Goal: Information Seeking & Learning: Learn about a topic

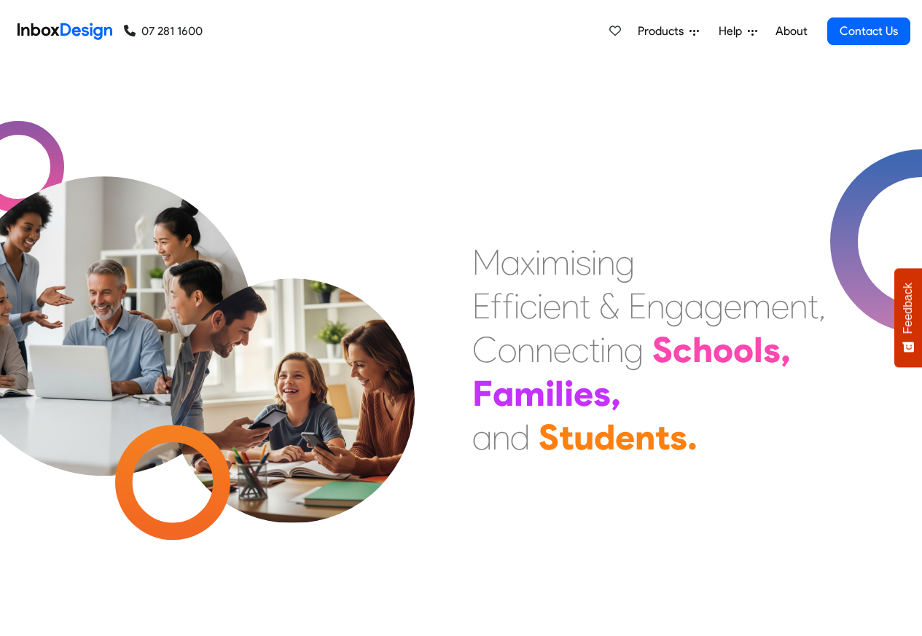
click at [654, 32] on span "Products" at bounding box center [664, 31] width 52 height 17
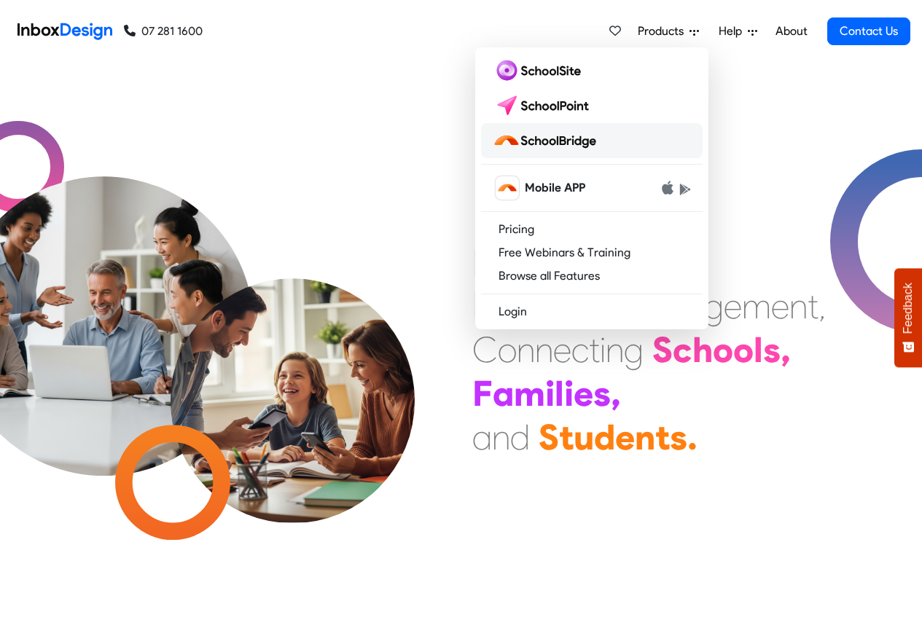
click at [541, 143] on img at bounding box center [547, 140] width 109 height 23
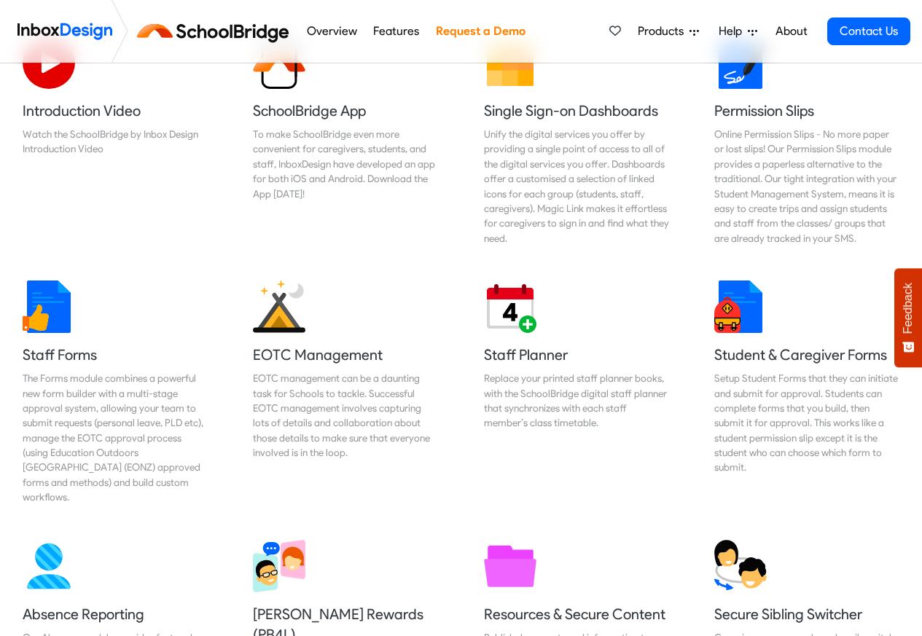
scroll to position [350, 0]
